Goal: Find specific page/section: Find specific page/section

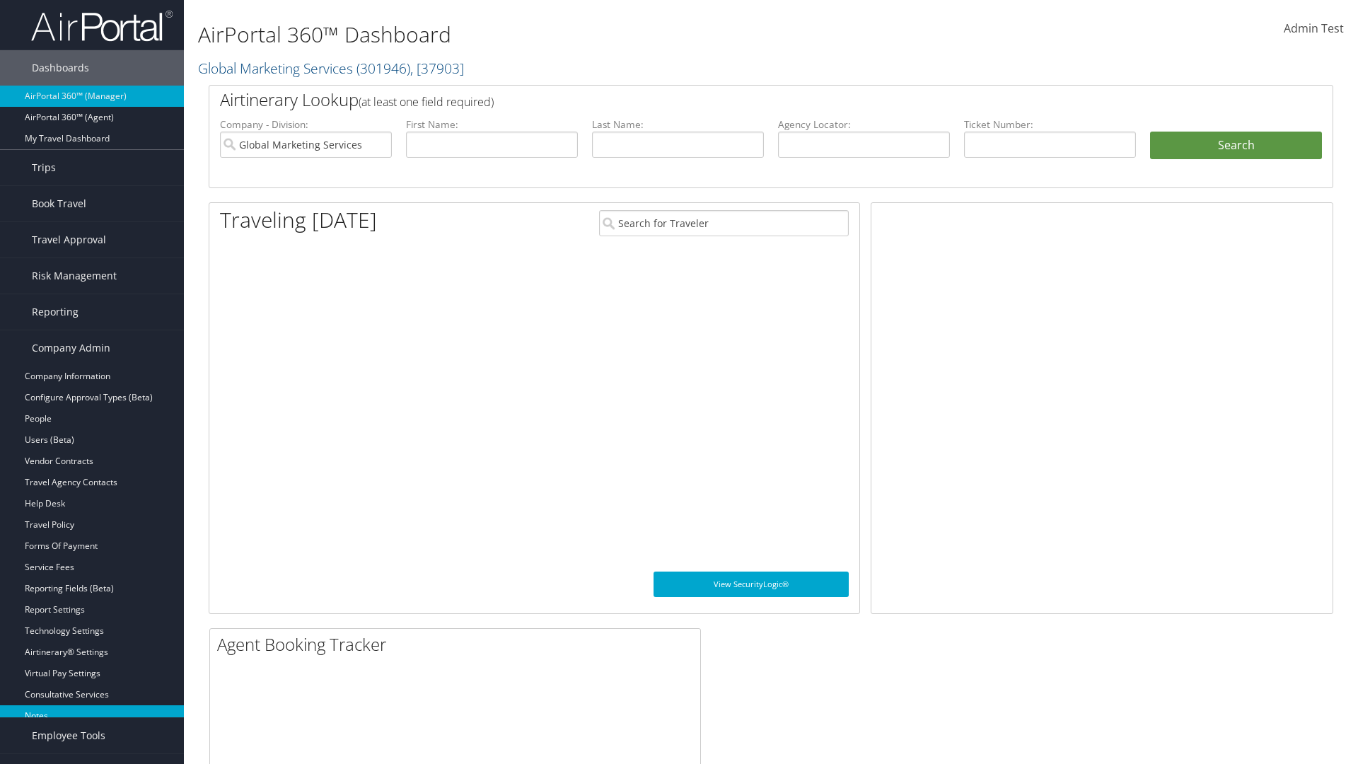
click at [92, 716] on link "Notes" at bounding box center [92, 715] width 184 height 21
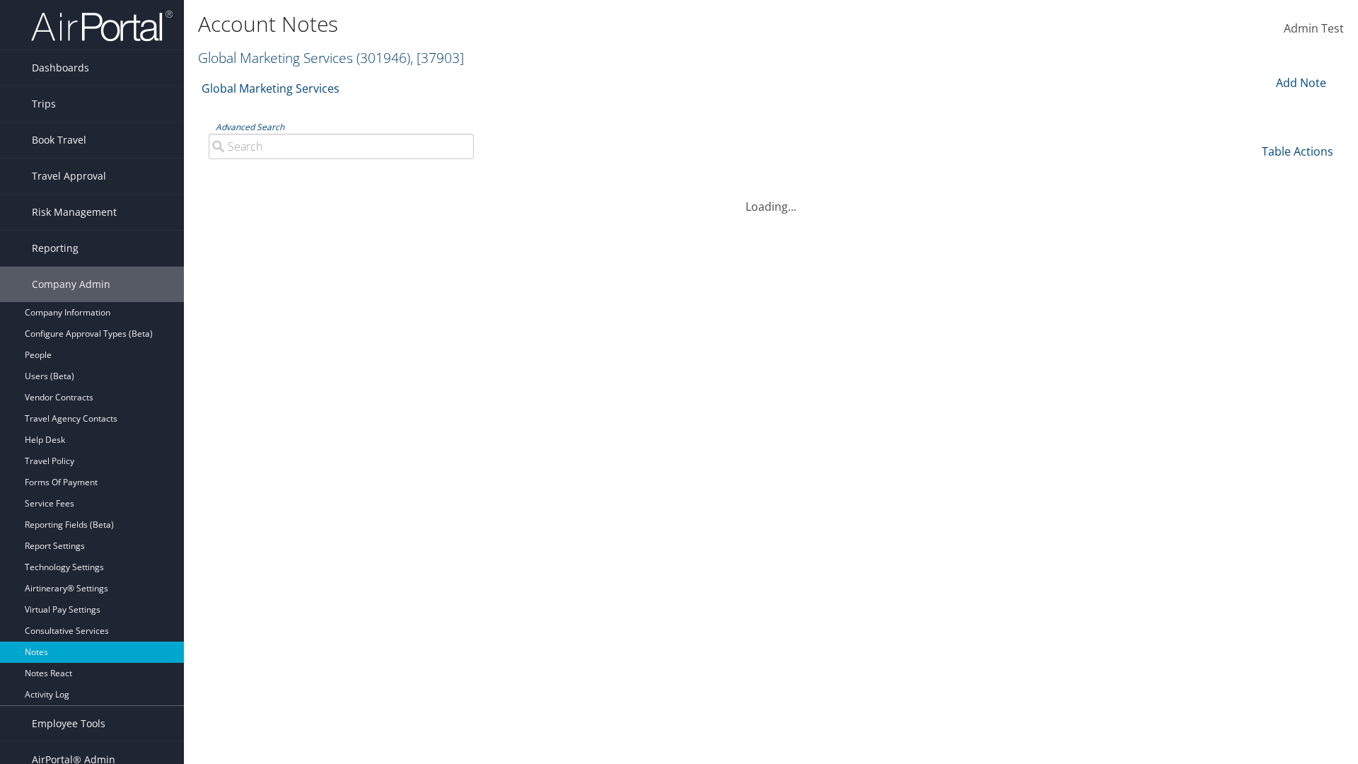
click at [274, 57] on link "Global Marketing Services ( 301946 ) , [ 37903 ]" at bounding box center [331, 57] width 266 height 19
click at [0, 0] on input "search" at bounding box center [0, 0] width 0 height 0
type input "Global Marketing Services"
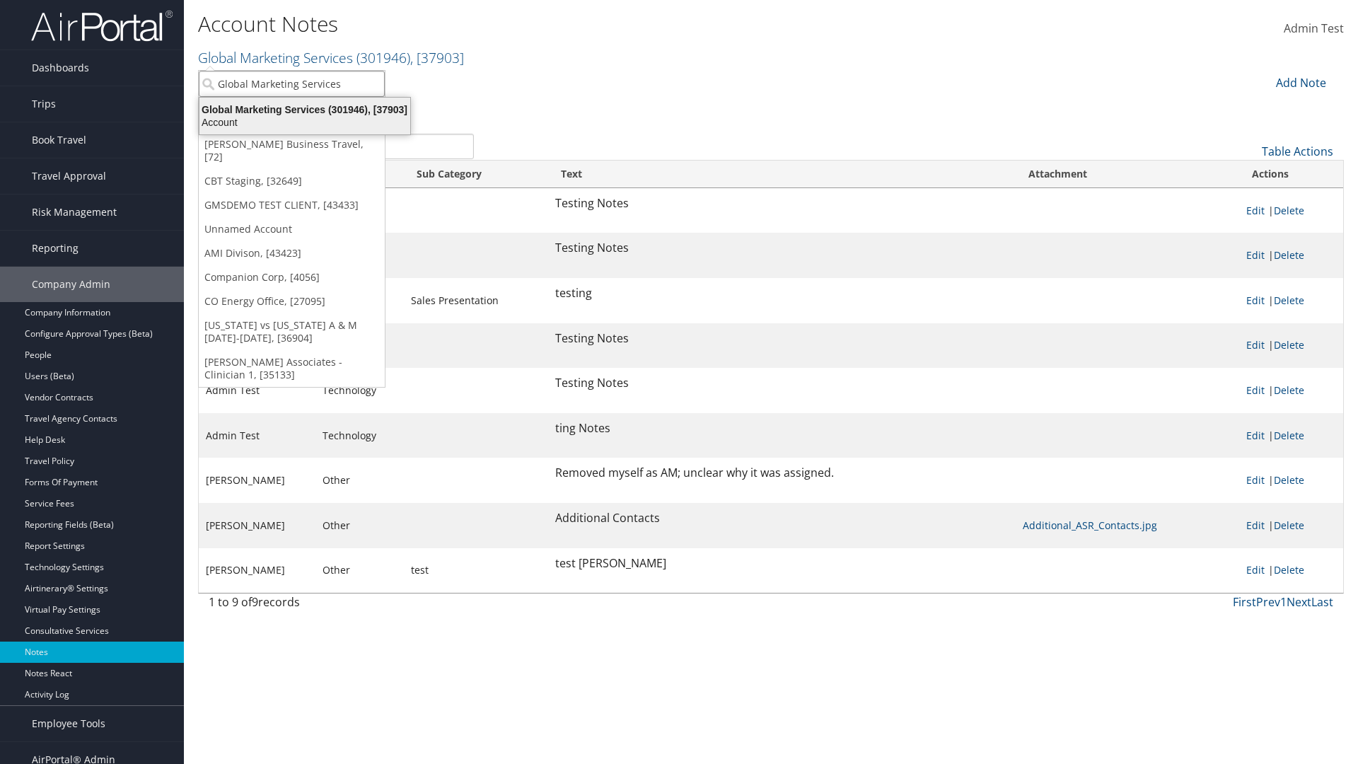
click at [305, 110] on div "Global Marketing Services (301946), [37903]" at bounding box center [305, 109] width 228 height 13
